Goal: Task Accomplishment & Management: Manage account settings

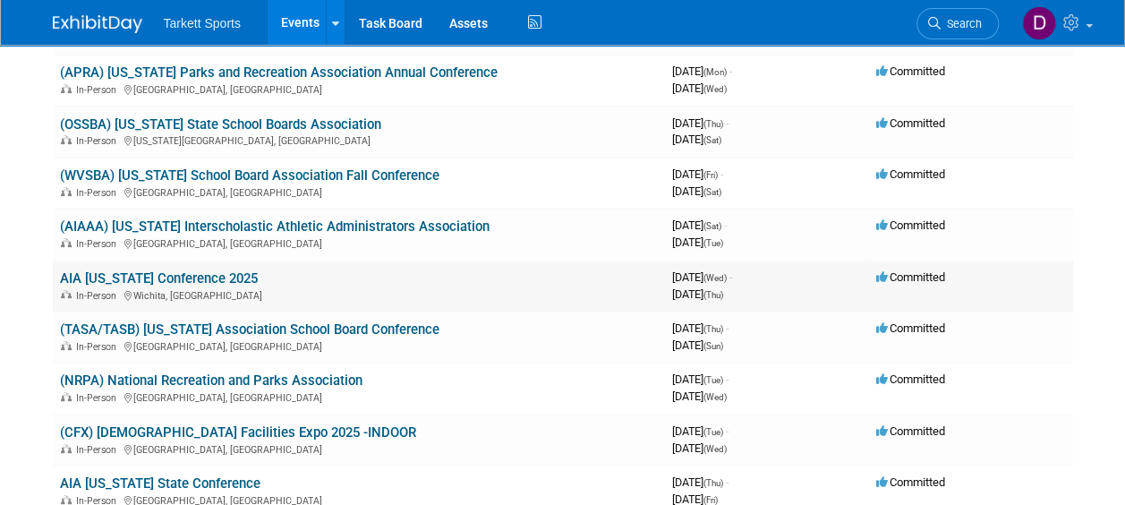
scroll to position [179, 0]
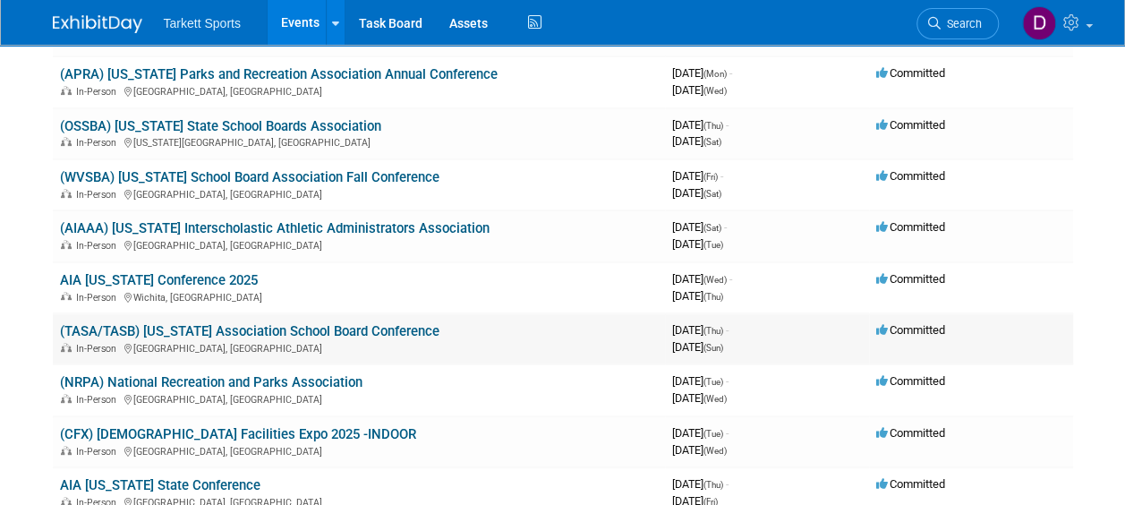
click at [245, 324] on link "(TASA/TASB) [US_STATE] Association School Board Conference" at bounding box center [250, 331] width 380 height 16
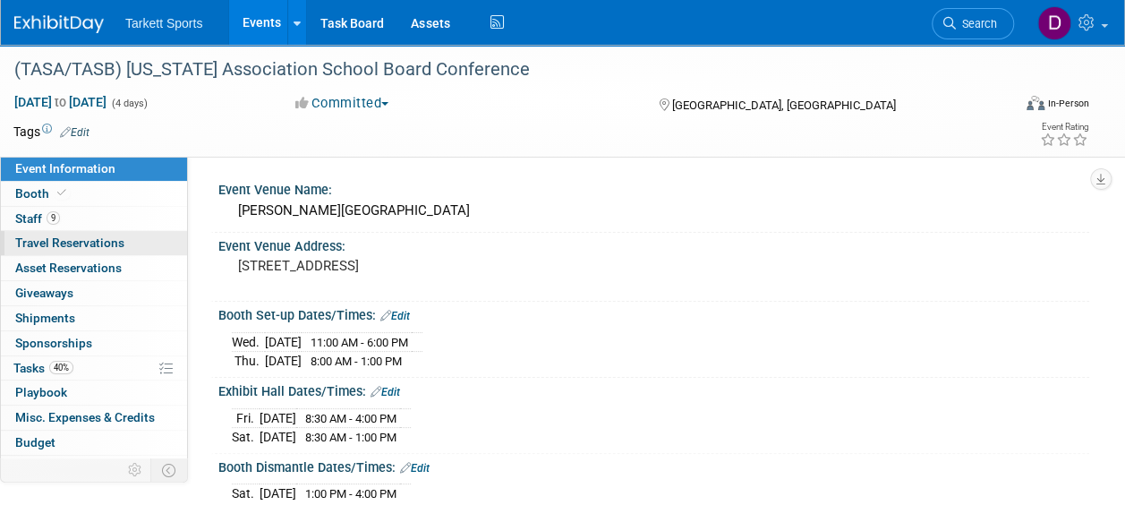
click at [97, 238] on span "Travel Reservations 0" at bounding box center [69, 242] width 109 height 14
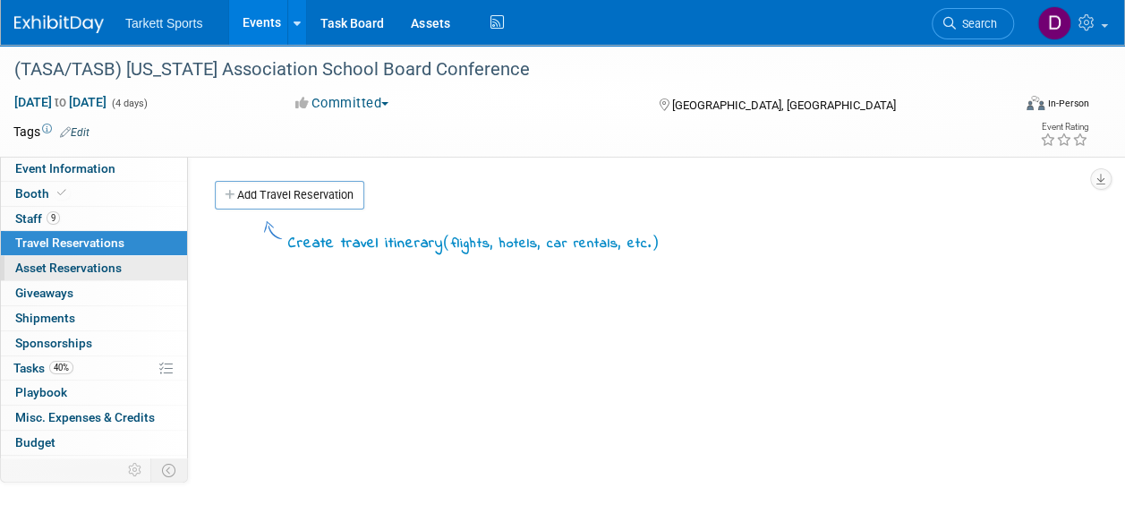
click at [105, 269] on span "Asset Reservations 0" at bounding box center [68, 268] width 107 height 14
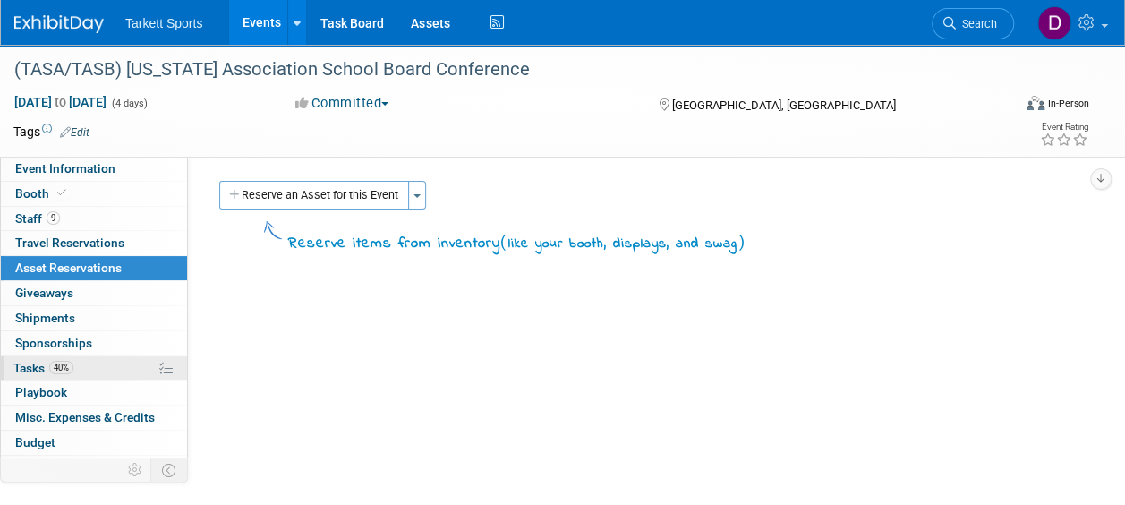
click at [34, 361] on span "Tasks 40%" at bounding box center [43, 368] width 60 height 14
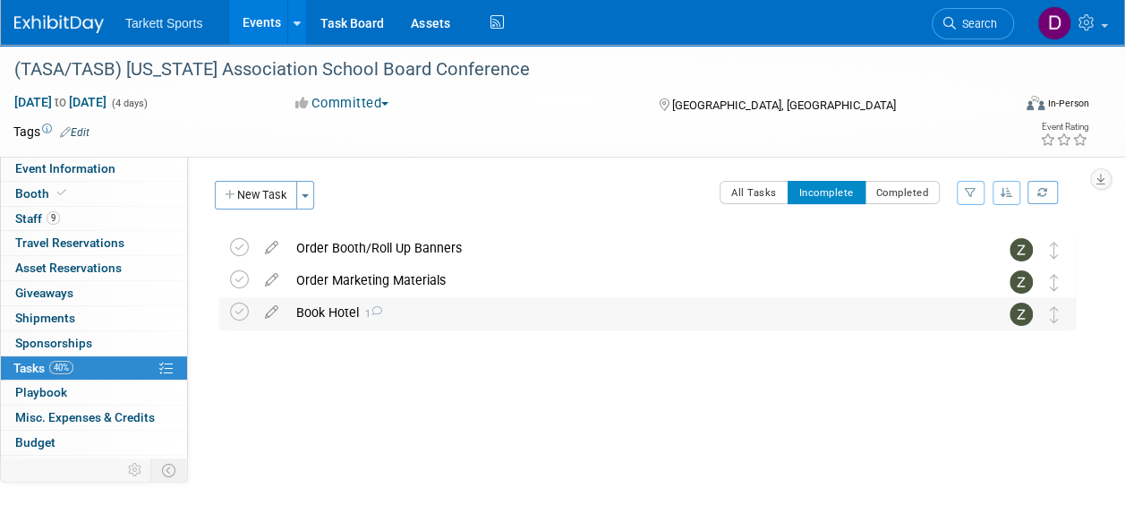
click at [349, 308] on div "Book Hotel 1" at bounding box center [630, 312] width 687 height 30
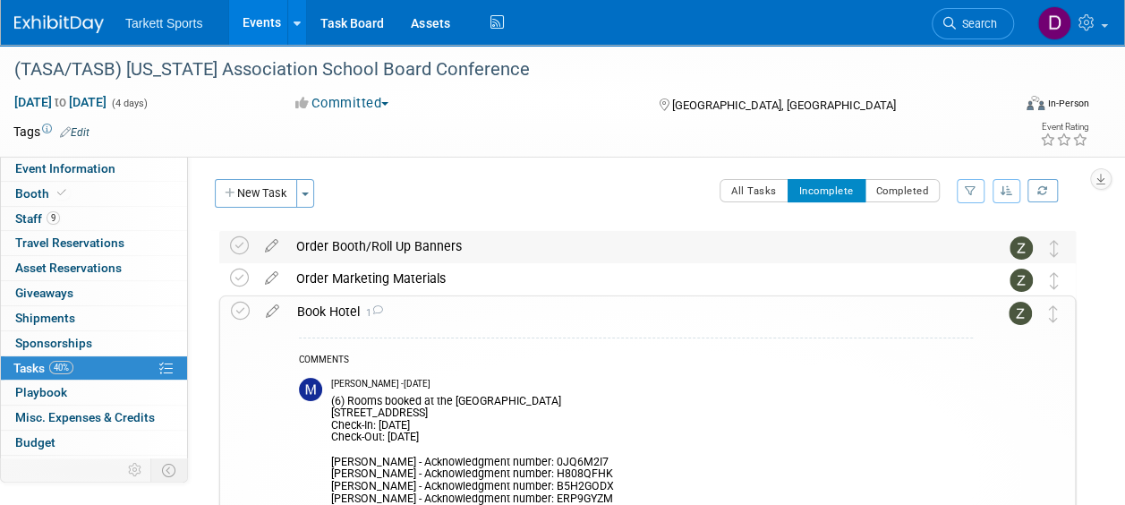
scroll to position [2, 0]
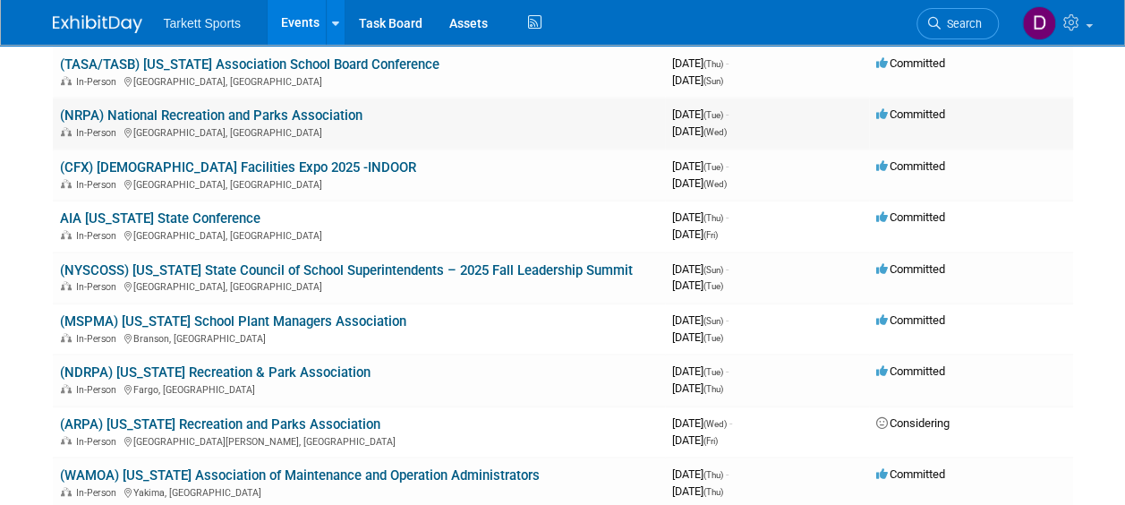
scroll to position [447, 0]
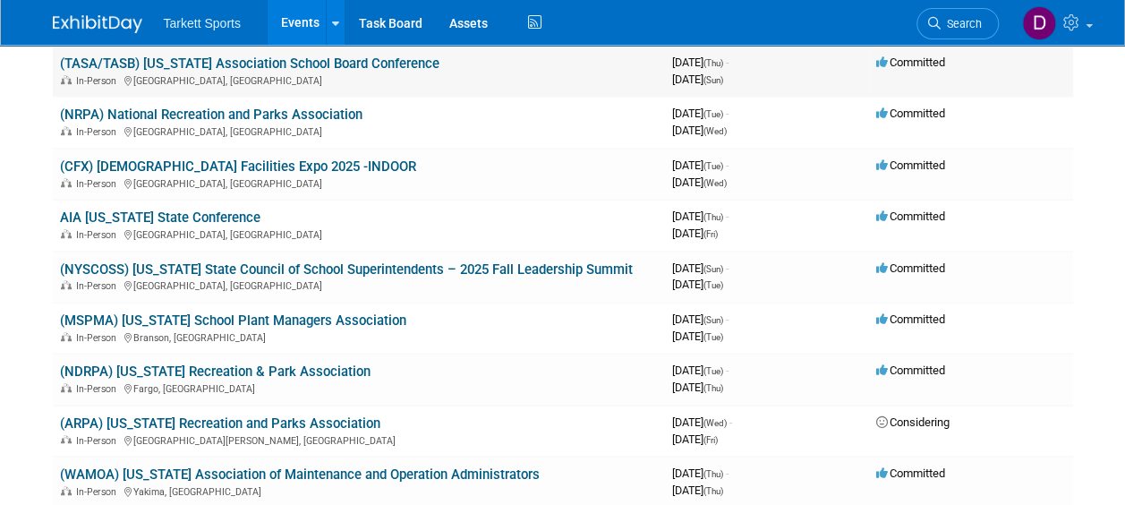
click at [345, 65] on link "(TASA/TASB) [US_STATE] Association School Board Conference" at bounding box center [250, 64] width 380 height 16
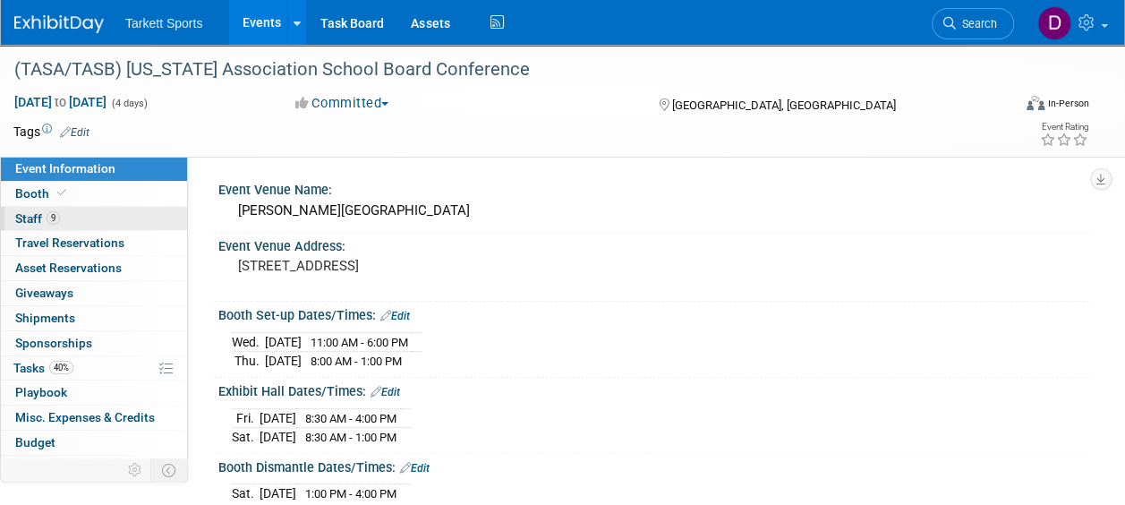
click at [21, 217] on span "Staff 9" at bounding box center [37, 218] width 45 height 14
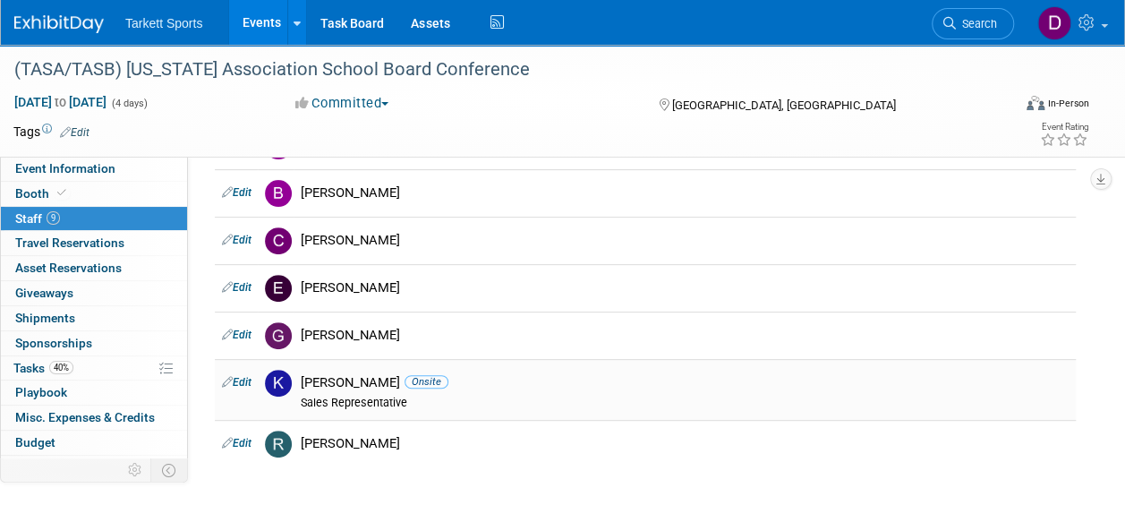
scroll to position [201, 0]
click at [244, 238] on link "Edit" at bounding box center [237, 241] width 30 height 13
select select "e1360e51-1cd5-4c19-8e84-2cf7f1d3a597"
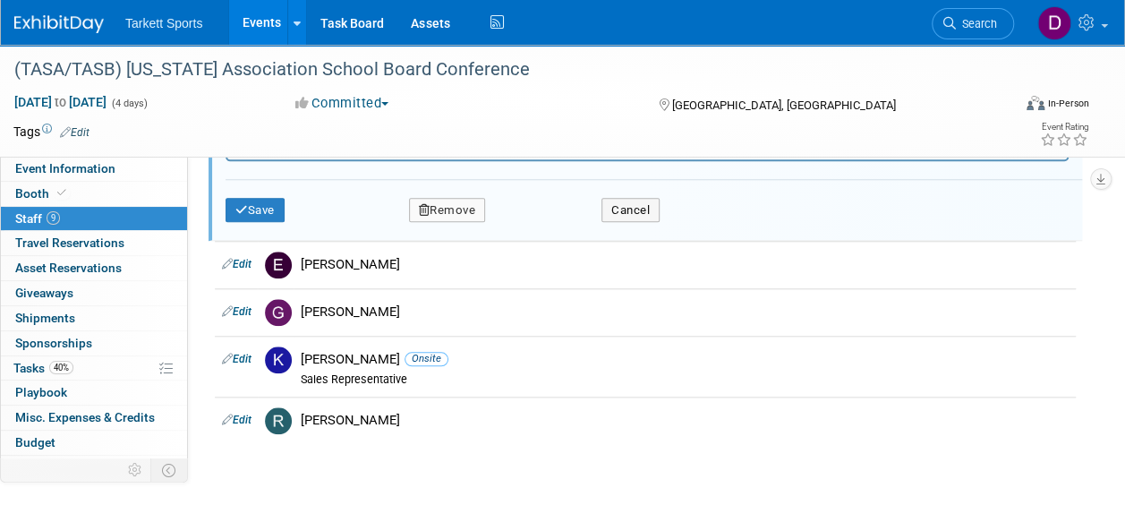
scroll to position [748, 0]
click at [466, 208] on button "Remove" at bounding box center [447, 208] width 77 height 25
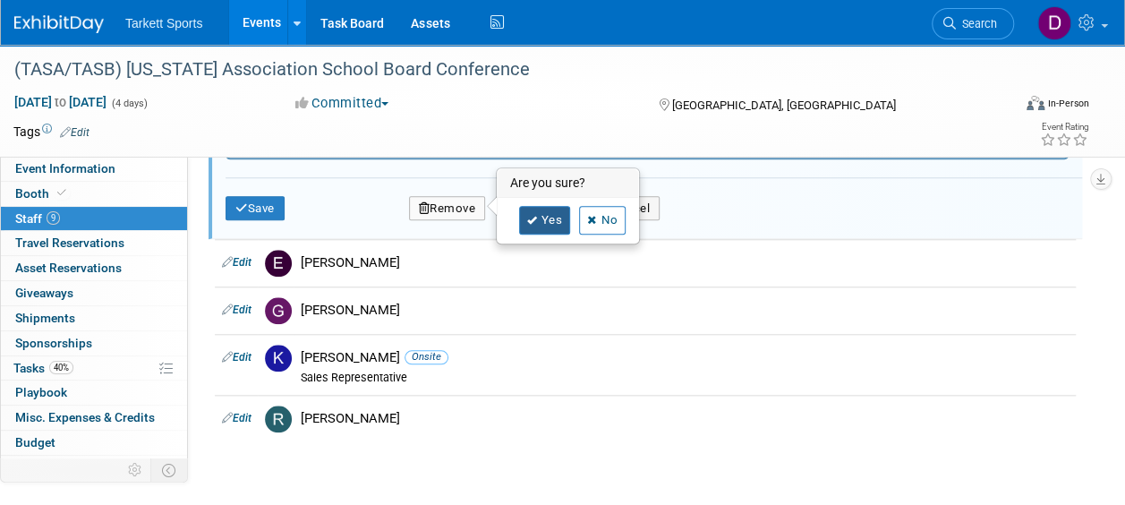
click at [558, 219] on link "Yes" at bounding box center [545, 220] width 52 height 29
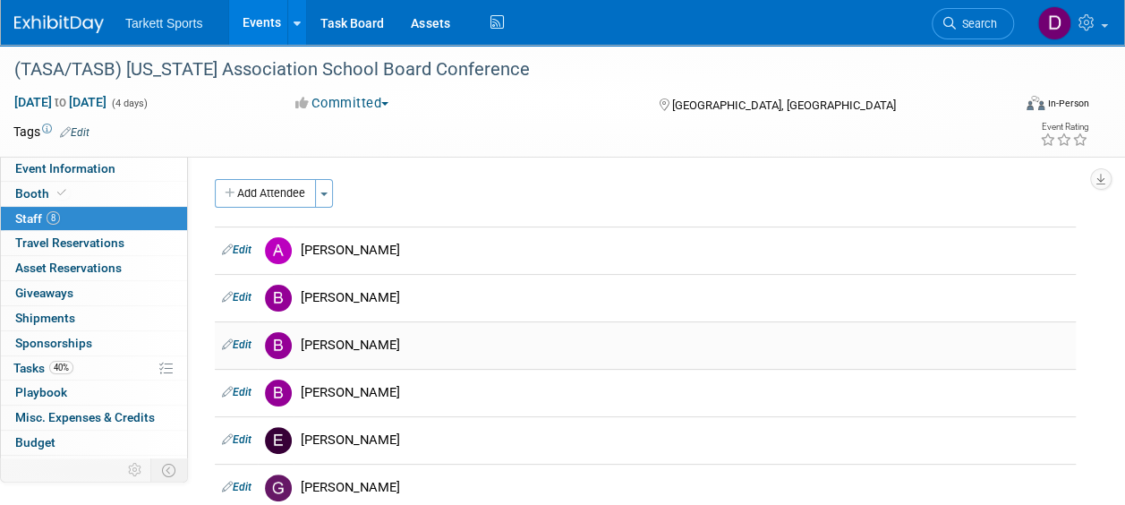
scroll to position [0, 0]
click at [329, 192] on button "Toggle Dropdown" at bounding box center [324, 195] width 18 height 29
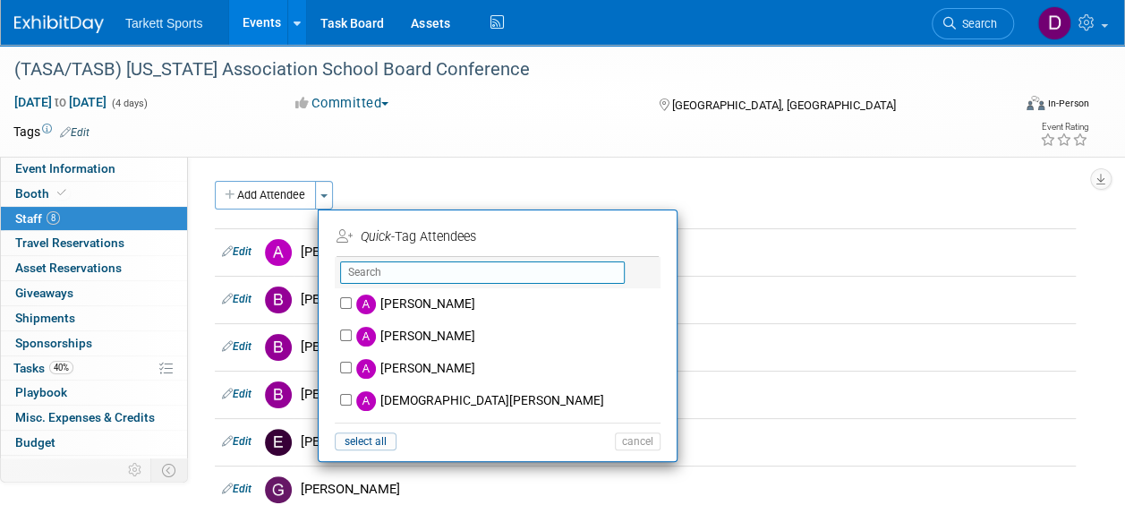
click at [383, 265] on input "text" at bounding box center [482, 272] width 285 height 22
type input "s"
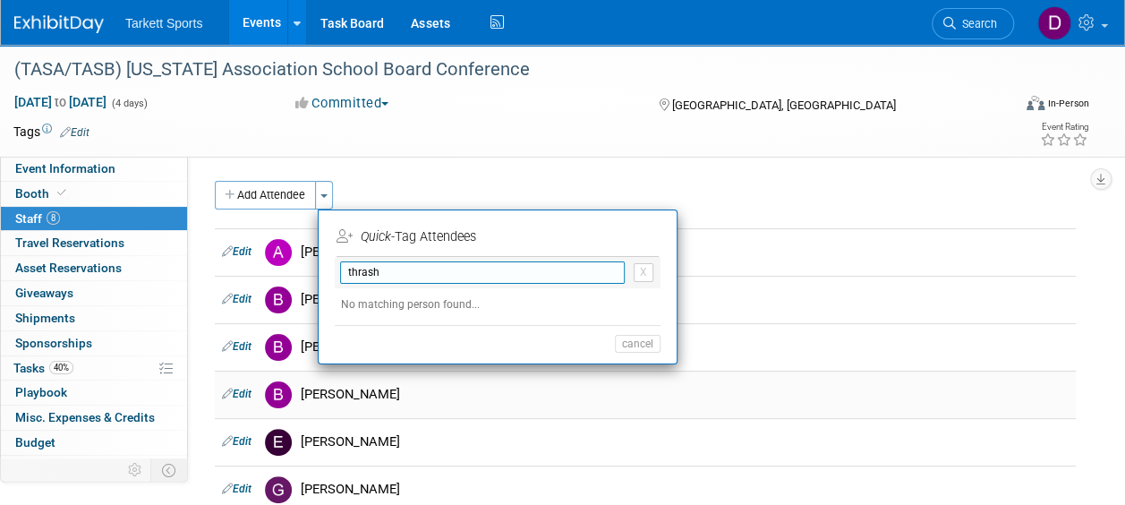
type input "thrash"
click at [842, 398] on div "[PERSON_NAME]" at bounding box center [685, 394] width 768 height 17
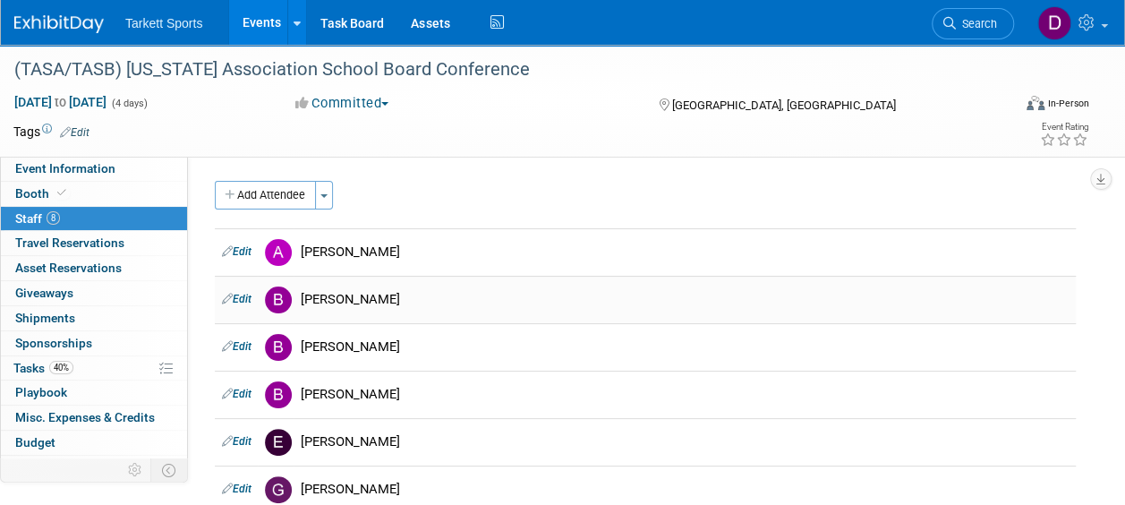
click at [244, 297] on link "Edit" at bounding box center [237, 299] width 30 height 13
select select "3b6ce5f5-02a9-41b5-9cab-43031e1e3f2a"
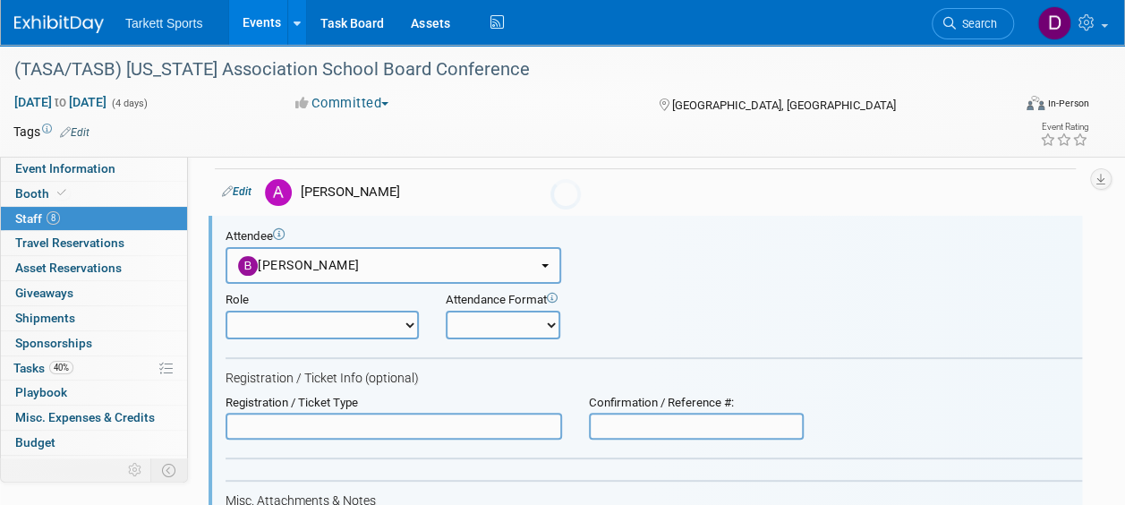
scroll to position [72, 0]
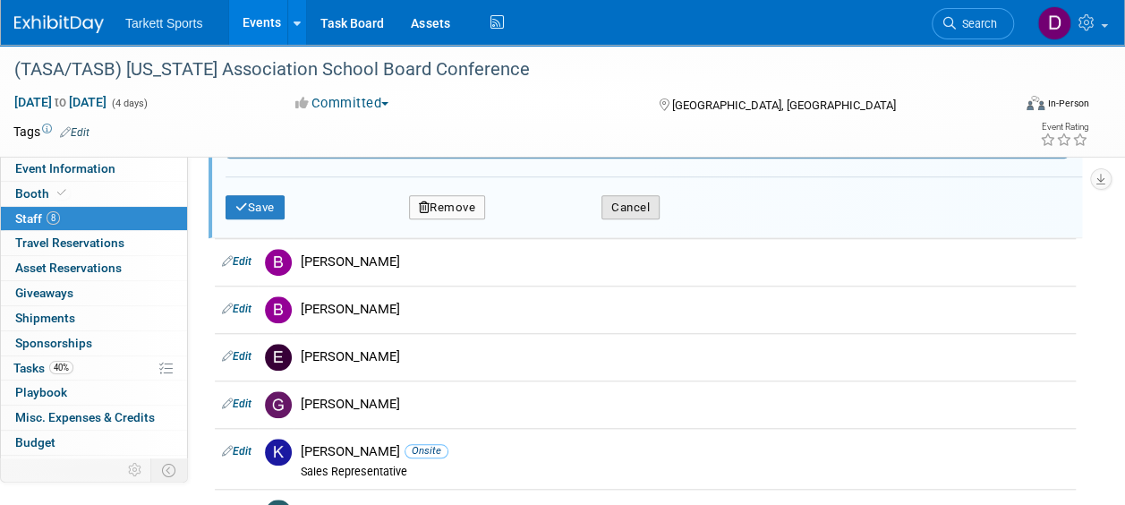
click at [628, 199] on button "Cancel" at bounding box center [631, 207] width 58 height 25
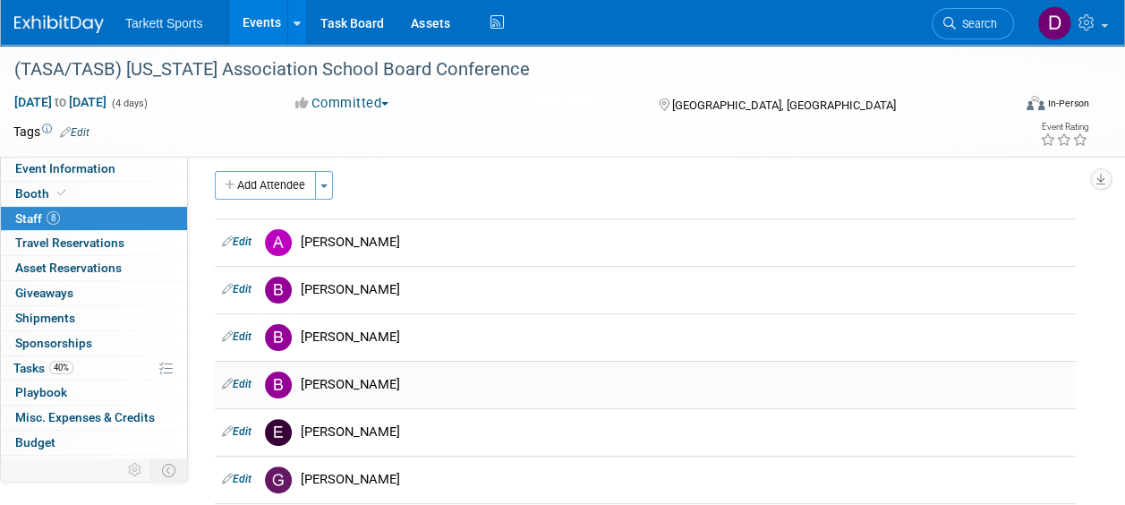
scroll to position [0, 0]
